Goal: Find contact information: Find contact information

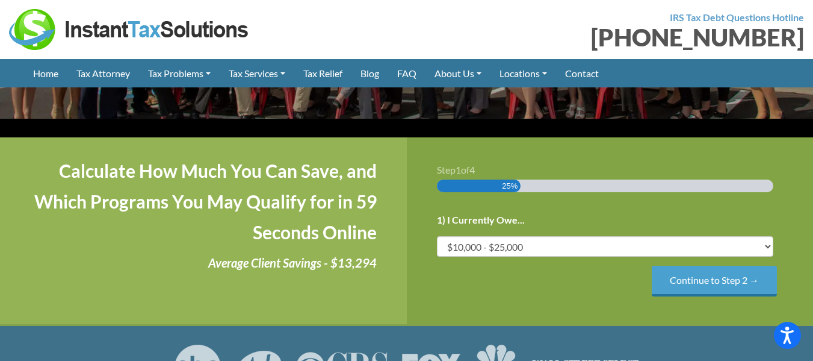
scroll to position [181, 0]
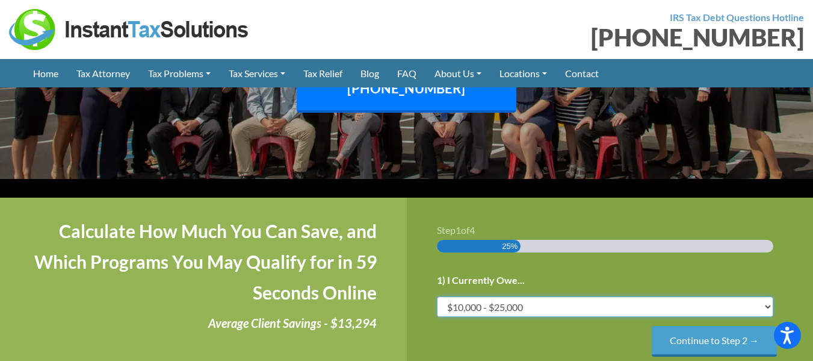
click at [768, 296] on select "Less than $10,000 $10,000 - $25,000 $25,000 - $50,000 $50,000 - $75,000 $75,000+" at bounding box center [605, 306] width 337 height 20
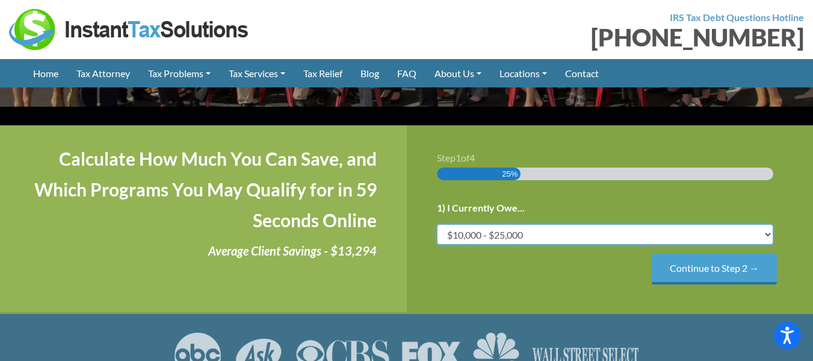
scroll to position [301, 0]
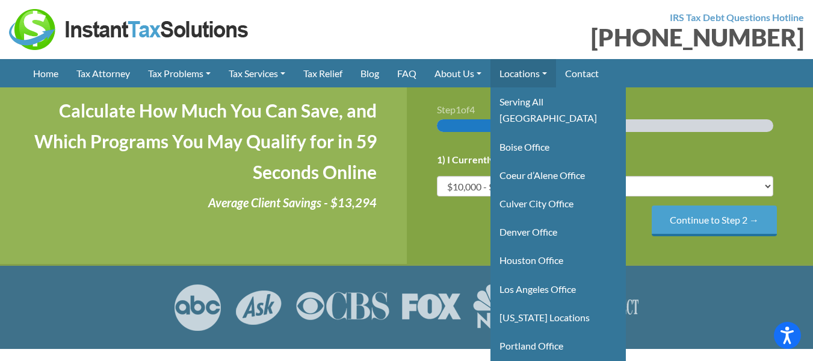
click at [550, 69] on link "Locations" at bounding box center [524, 73] width 66 height 28
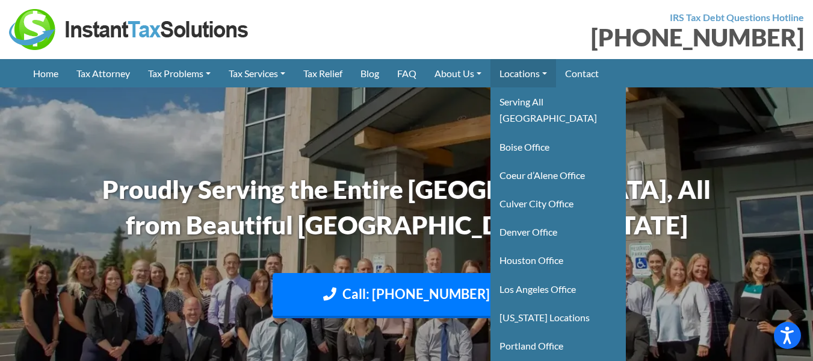
click at [541, 72] on link "Locations" at bounding box center [524, 73] width 66 height 28
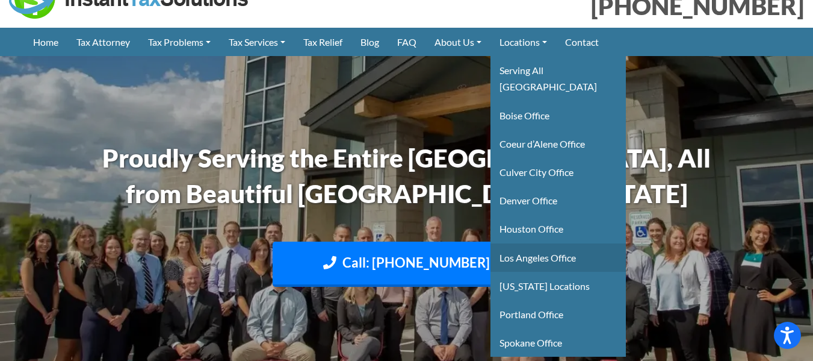
scroll to position [60, 0]
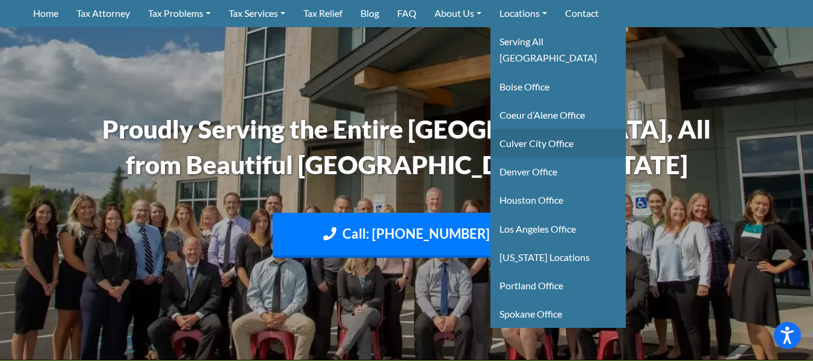
click at [562, 129] on link "Culver City Office" at bounding box center [558, 143] width 135 height 28
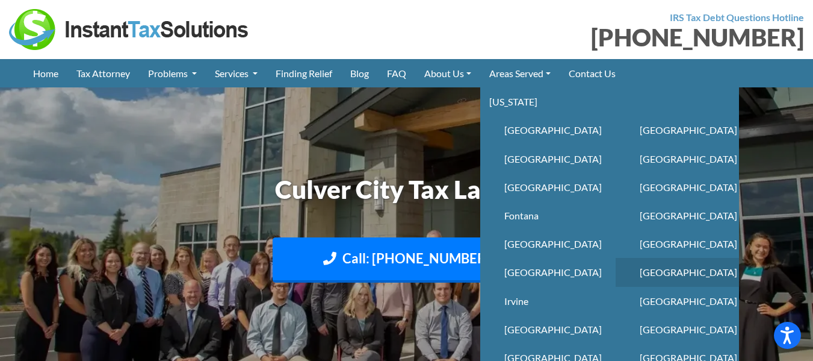
click at [678, 268] on link "San Bernardino" at bounding box center [677, 272] width 123 height 28
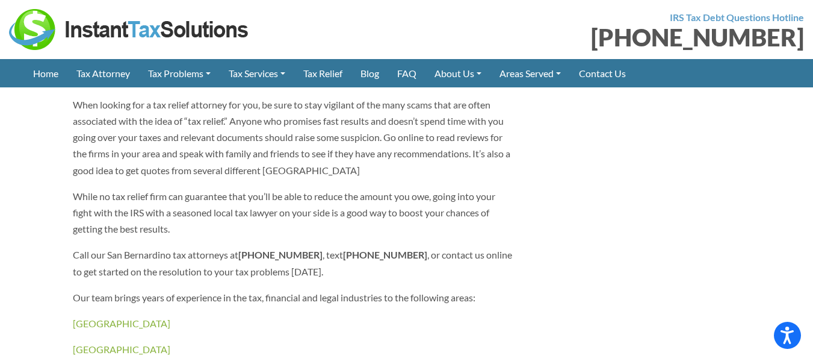
scroll to position [1926, 0]
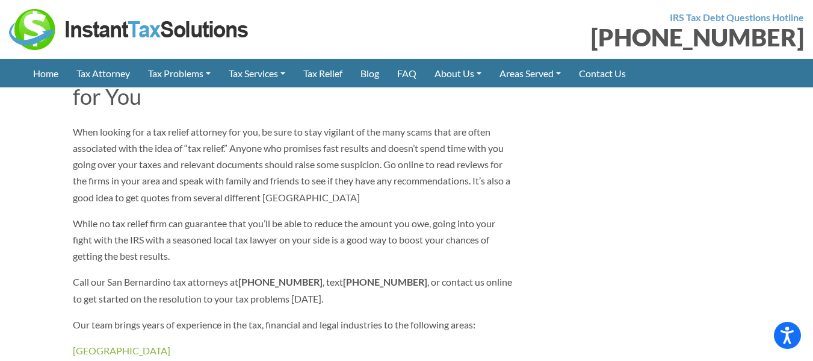
click at [265, 273] on p "Call our San Bernardino tax attorneys at [PHONE_NUMBER] , text [PHONE_NUMBER] ,…" at bounding box center [292, 289] width 439 height 33
click at [343, 276] on b "[PHONE_NUMBER]" at bounding box center [385, 281] width 84 height 11
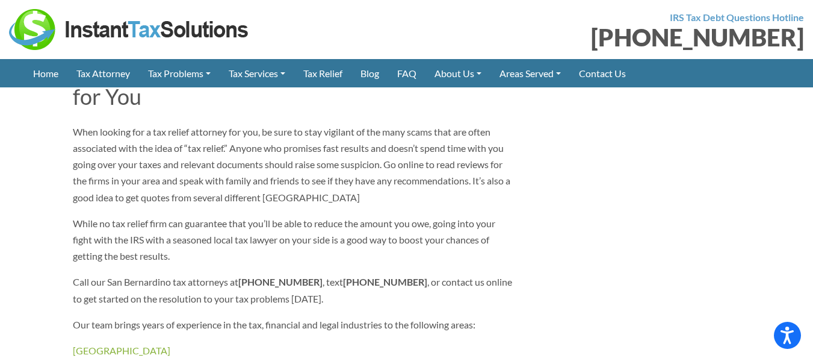
click at [343, 276] on b "[PHONE_NUMBER]" at bounding box center [385, 281] width 84 height 11
